Goal: Task Accomplishment & Management: Manage account settings

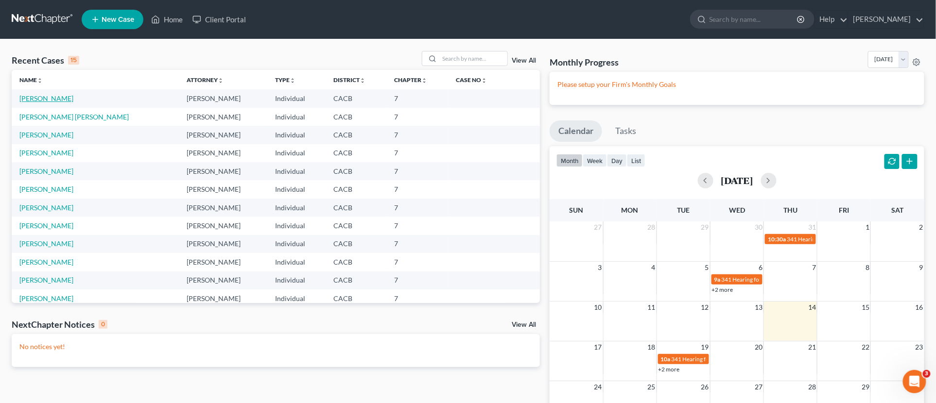
click at [51, 95] on link "[PERSON_NAME]" at bounding box center [46, 98] width 54 height 8
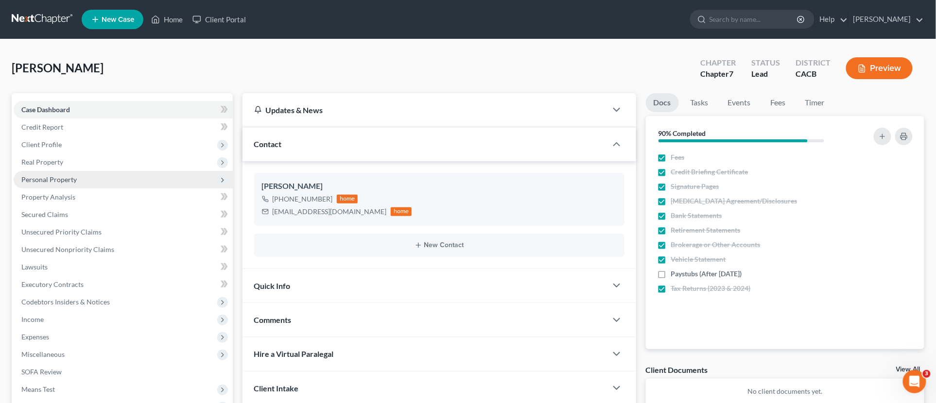
click at [57, 181] on span "Personal Property" at bounding box center [48, 179] width 55 height 8
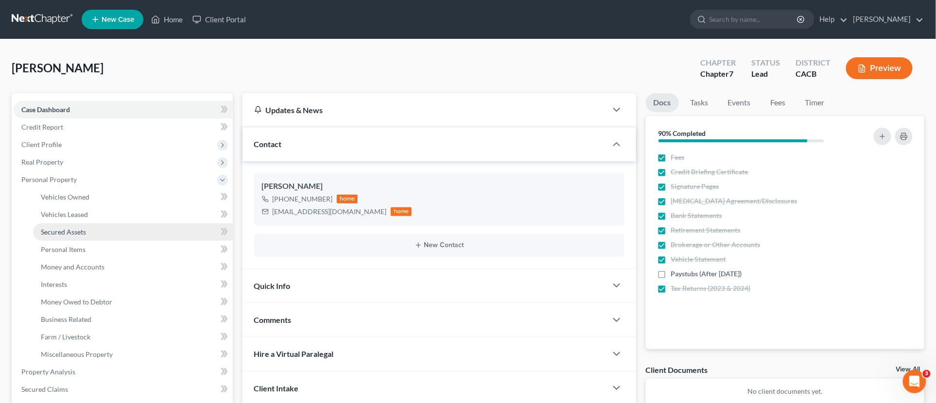
click at [72, 234] on span "Secured Assets" at bounding box center [63, 232] width 45 height 8
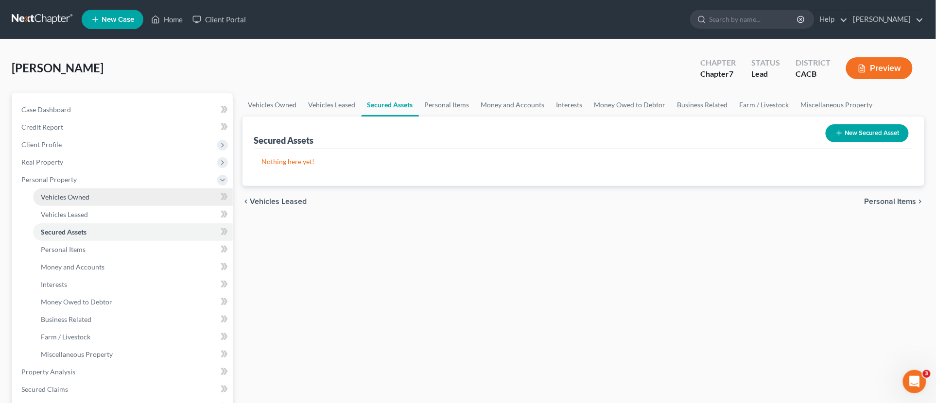
click at [61, 195] on span "Vehicles Owned" at bounding box center [65, 197] width 49 height 8
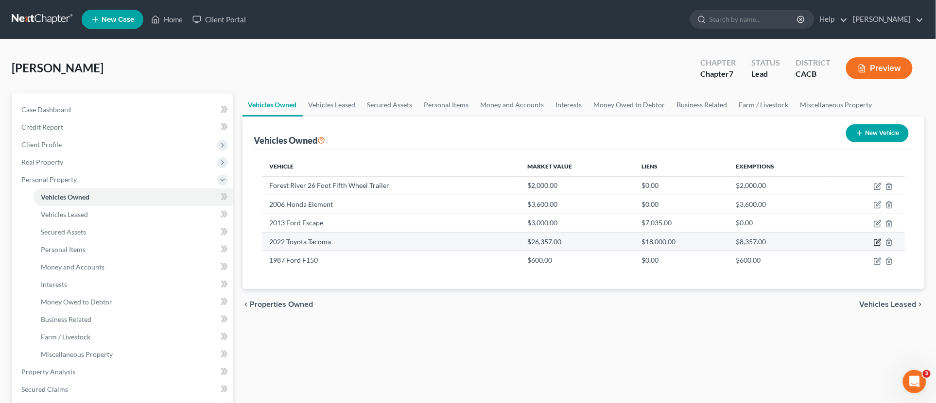
click at [876, 240] on icon "button" at bounding box center [877, 243] width 8 height 8
select select "0"
select select "4"
select select "3"
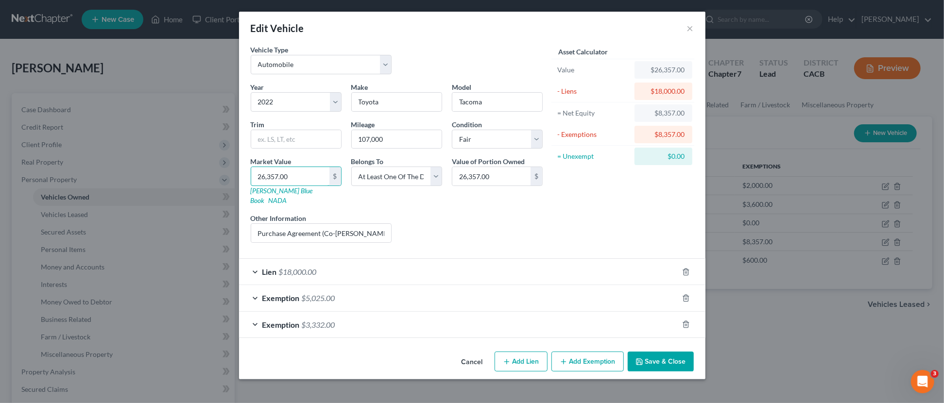
type input "2"
type input "2.00"
type input "26"
type input "26.00"
type input "260"
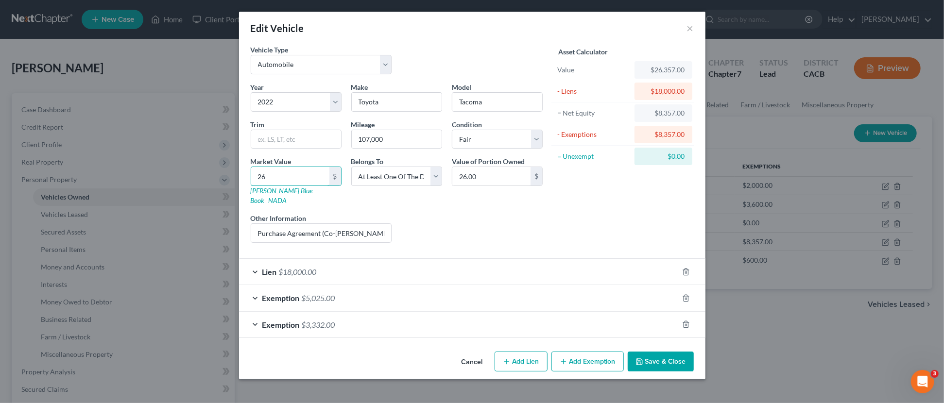
type input "260.00"
type input "2600"
type input "2,600.00"
type input "2,6000"
type input "26,000.00"
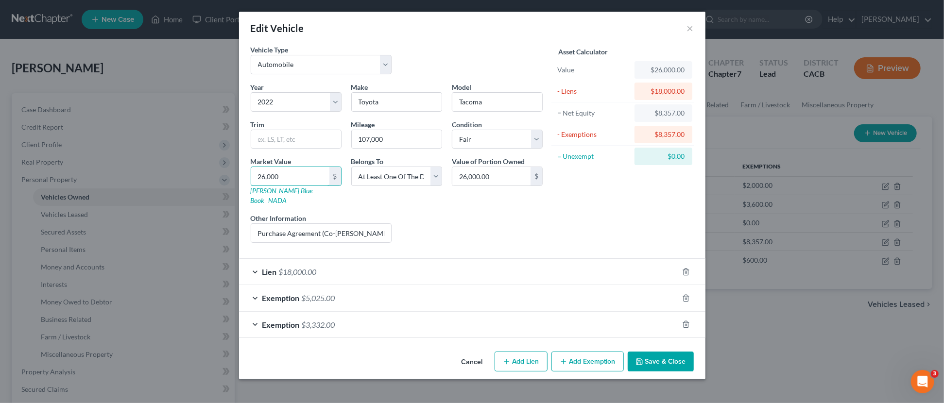
type input "26,000"
click at [653, 353] on button "Save & Close" at bounding box center [661, 362] width 66 height 20
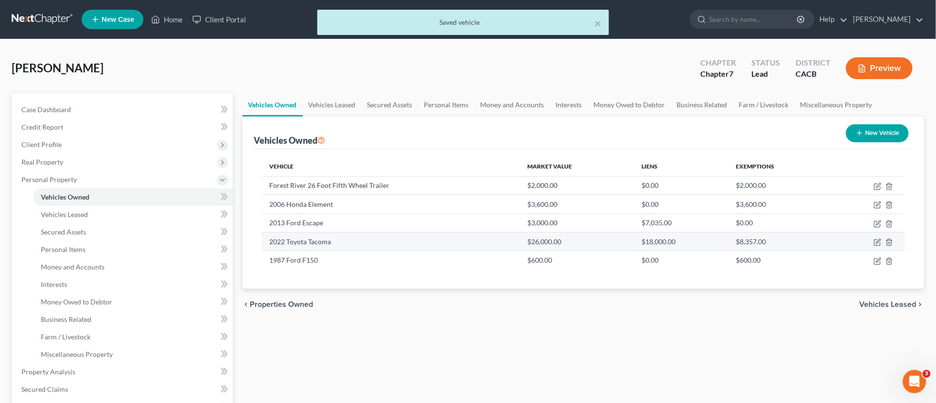
click at [872, 238] on td at bounding box center [868, 241] width 74 height 18
click at [874, 239] on icon "button" at bounding box center [877, 243] width 8 height 8
select select "0"
select select "4"
select select "3"
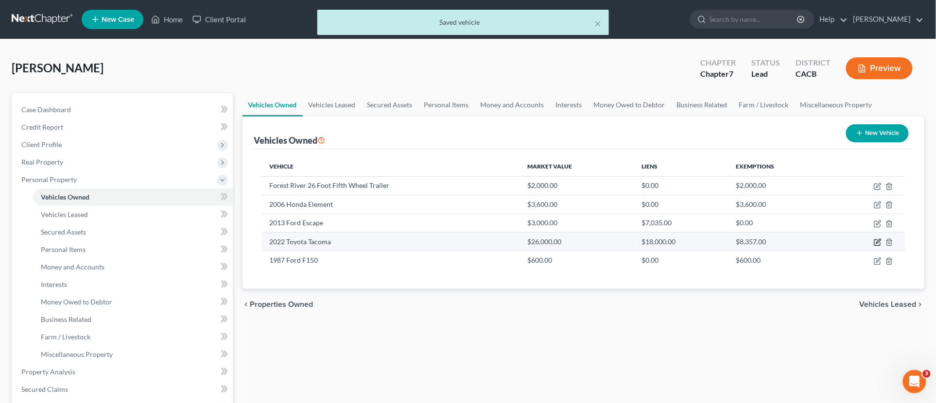
select select "3"
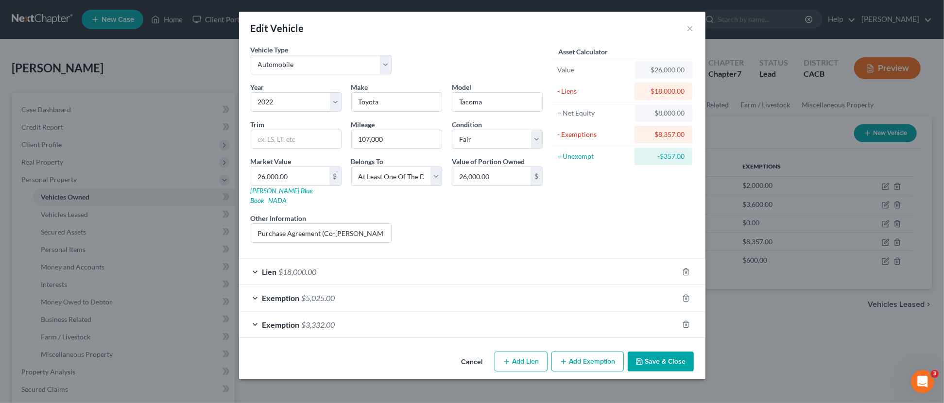
click at [664, 355] on button "Save & Close" at bounding box center [661, 362] width 66 height 20
